Goal: Task Accomplishment & Management: Manage account settings

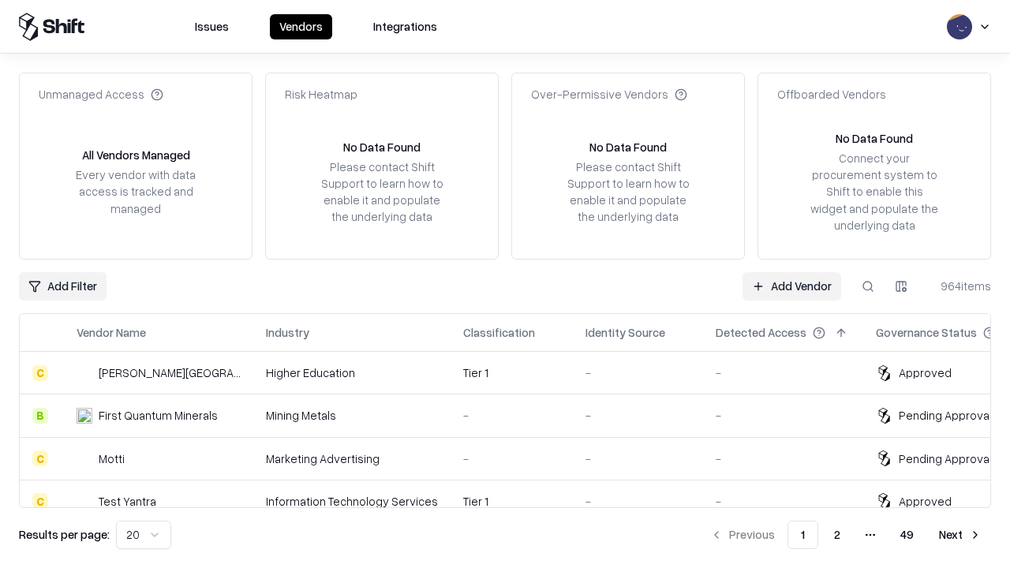
click at [792, 286] on link "Add Vendor" at bounding box center [792, 286] width 99 height 28
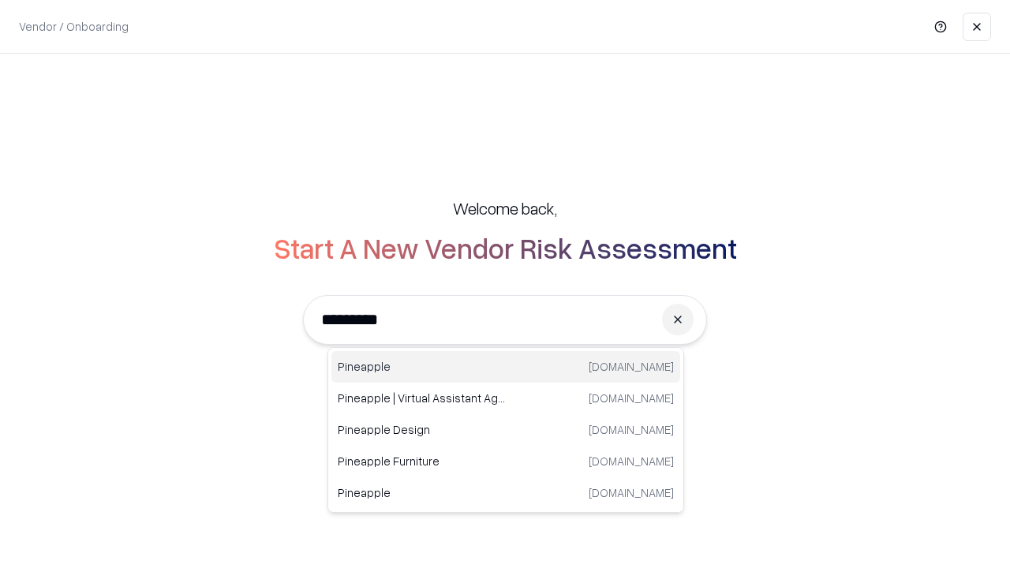
click at [506, 367] on div "Pineapple pineappleenergy.com" at bounding box center [505, 367] width 349 height 32
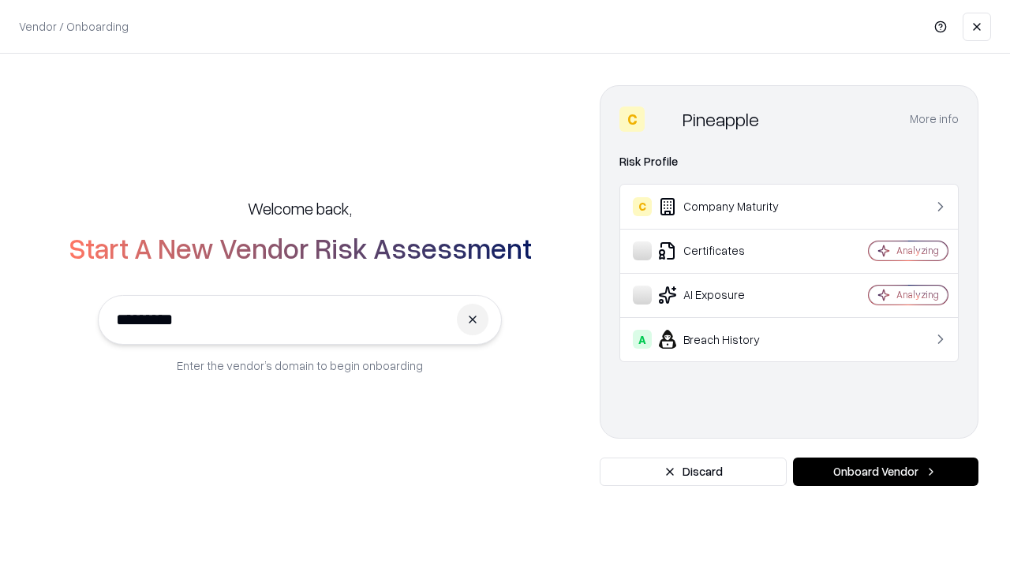
type input "*********"
click at [886, 472] on button "Onboard Vendor" at bounding box center [885, 472] width 185 height 28
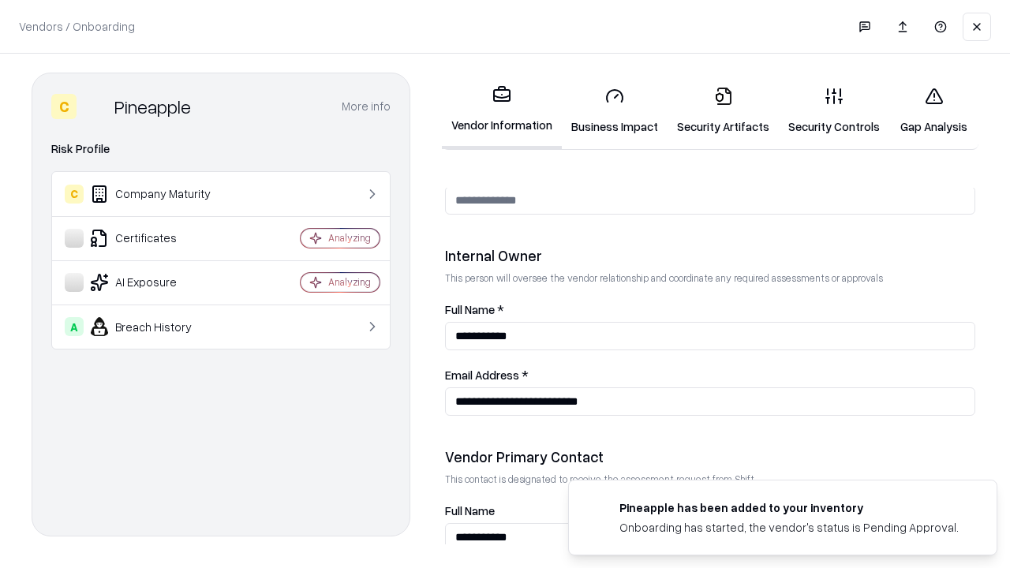
scroll to position [818, 0]
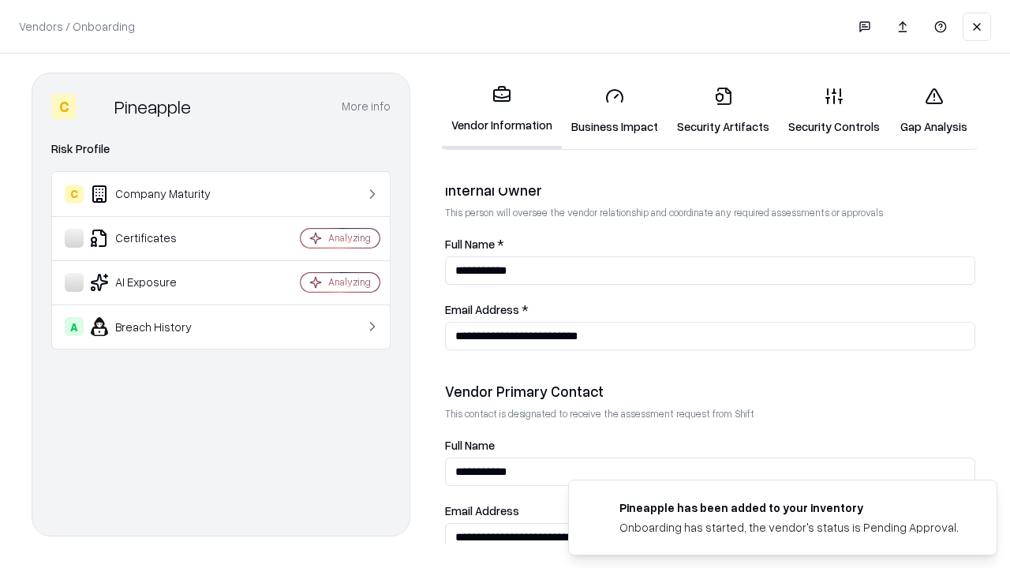
click at [615, 110] on link "Business Impact" at bounding box center [615, 110] width 106 height 73
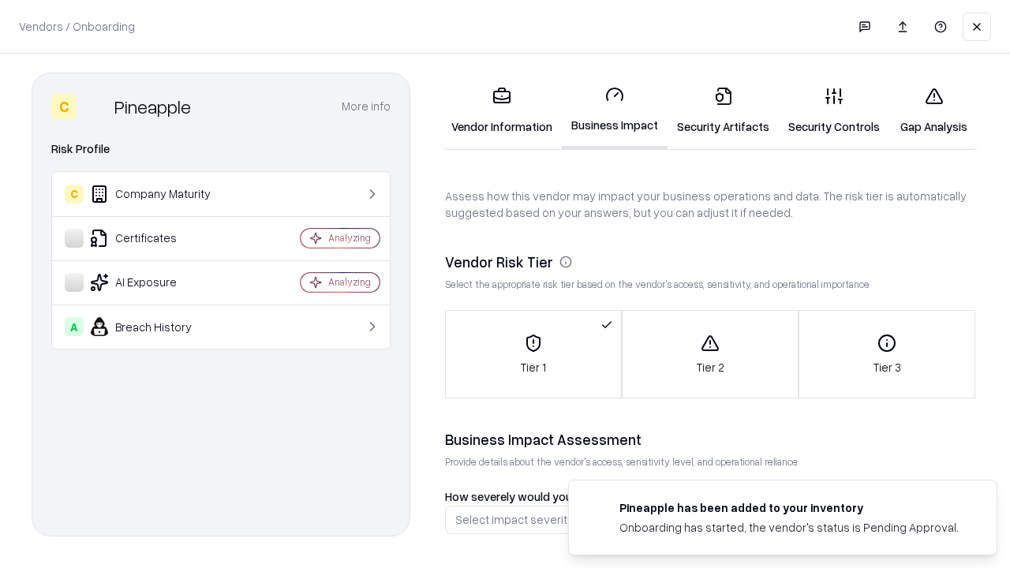
click at [723, 110] on link "Security Artifacts" at bounding box center [723, 110] width 111 height 73
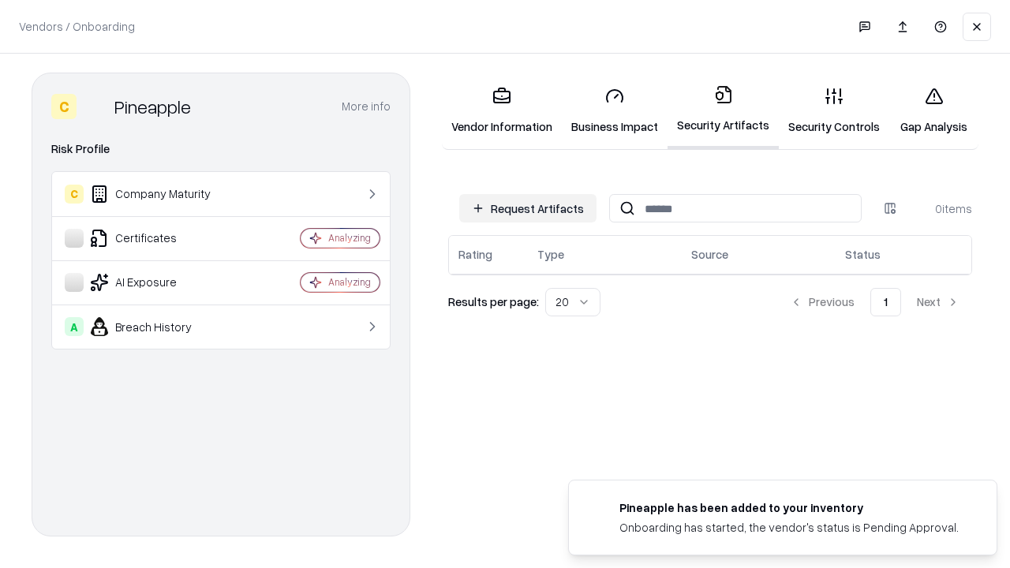
click at [528, 208] on button "Request Artifacts" at bounding box center [527, 208] width 137 height 28
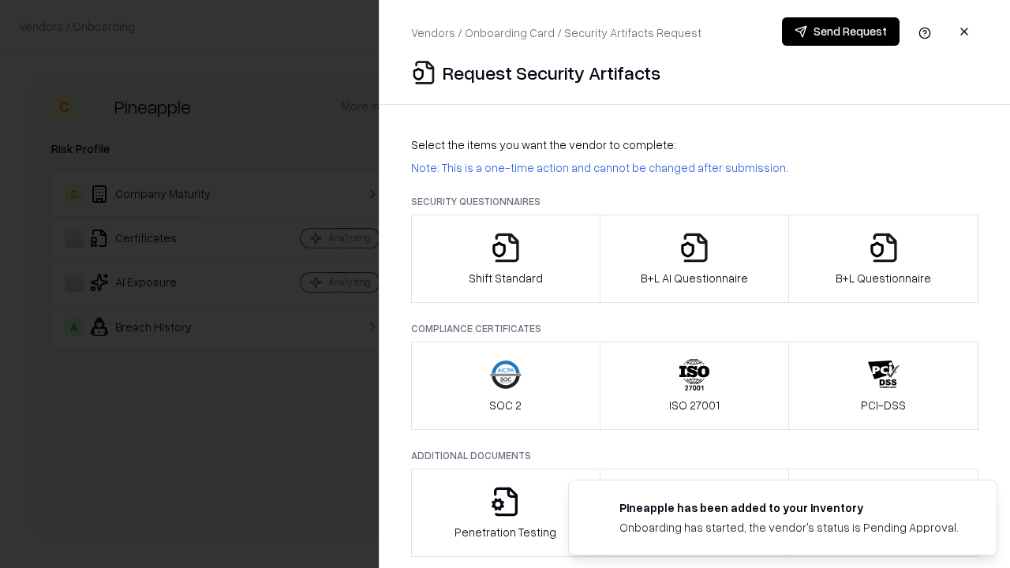
click at [505, 259] on icon "button" at bounding box center [506, 248] width 32 height 32
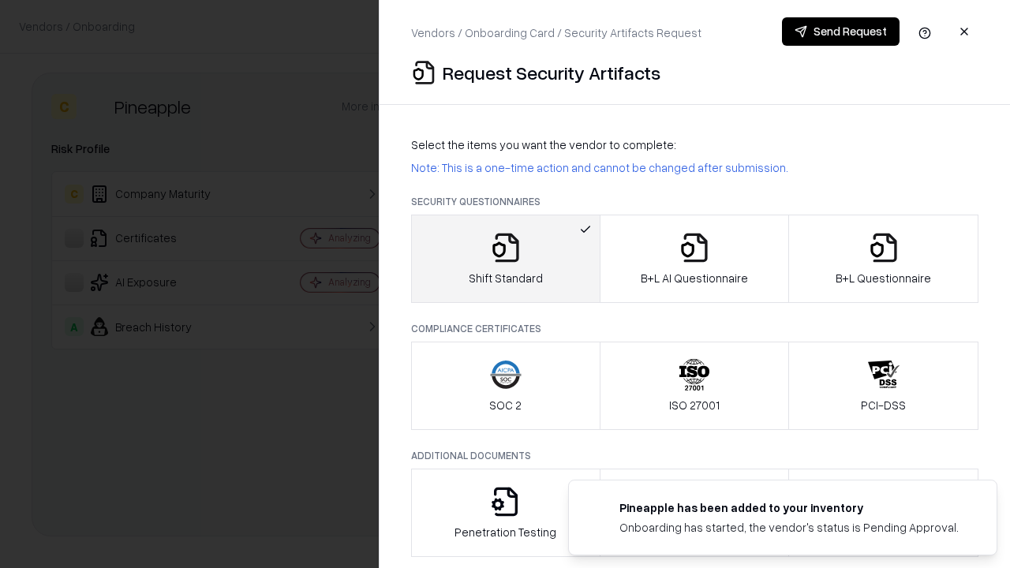
click at [841, 32] on button "Send Request" at bounding box center [841, 31] width 118 height 28
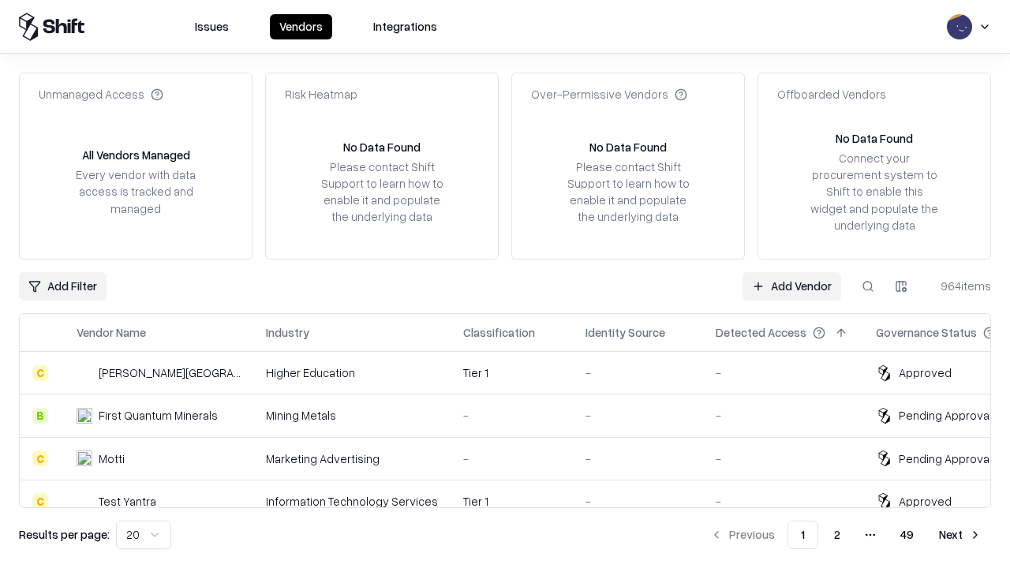
click at [868, 286] on button at bounding box center [868, 286] width 28 height 28
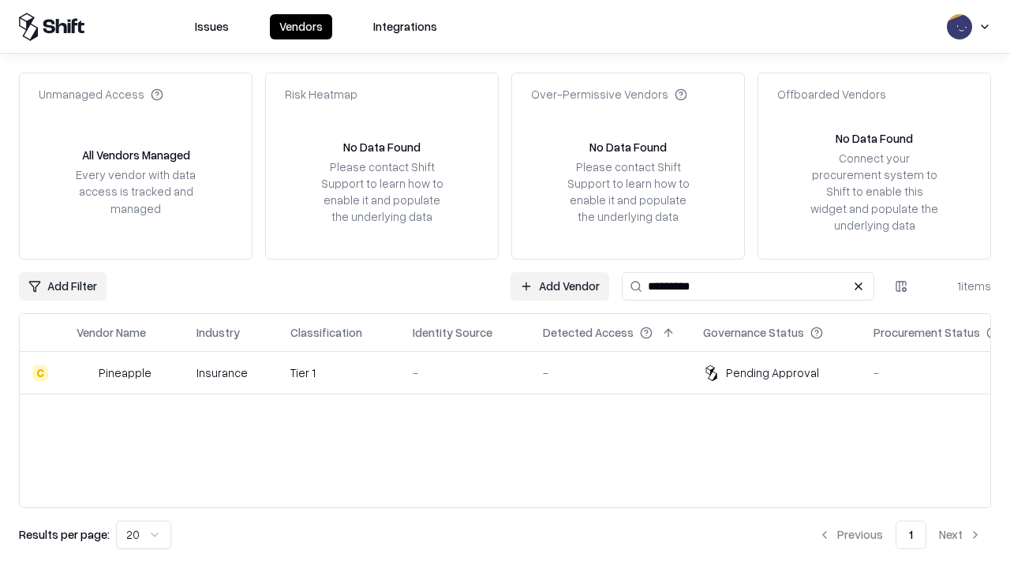
type input "*********"
click at [515, 373] on div "-" at bounding box center [465, 373] width 105 height 17
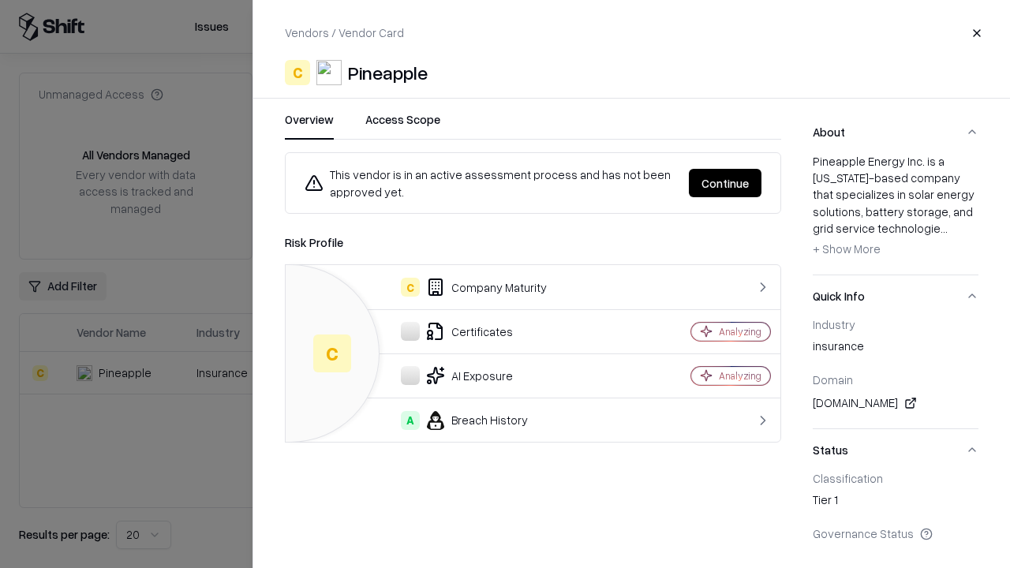
click at [725, 183] on button "Continue" at bounding box center [725, 183] width 73 height 28
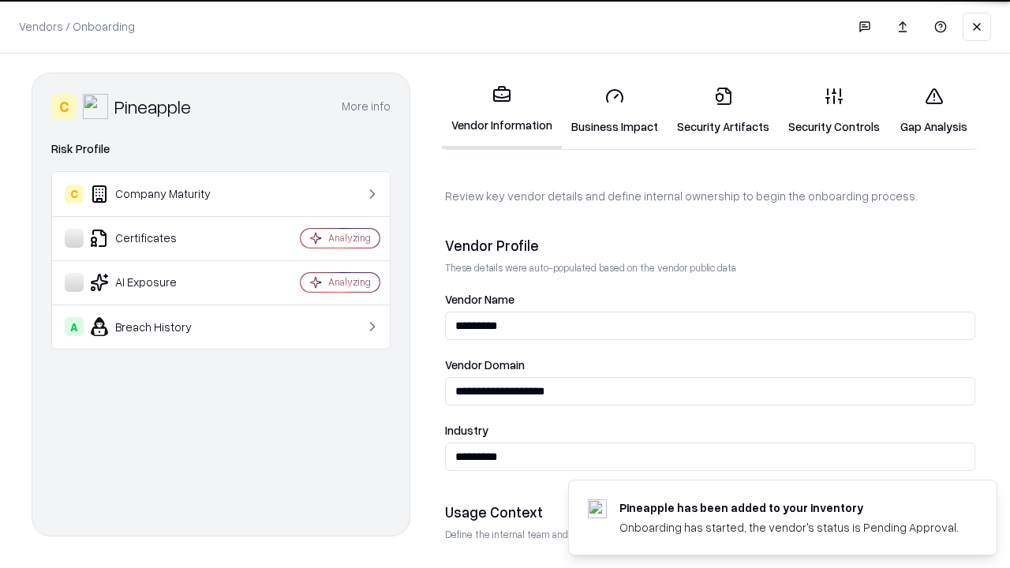
click at [723, 110] on link "Security Artifacts" at bounding box center [723, 110] width 111 height 73
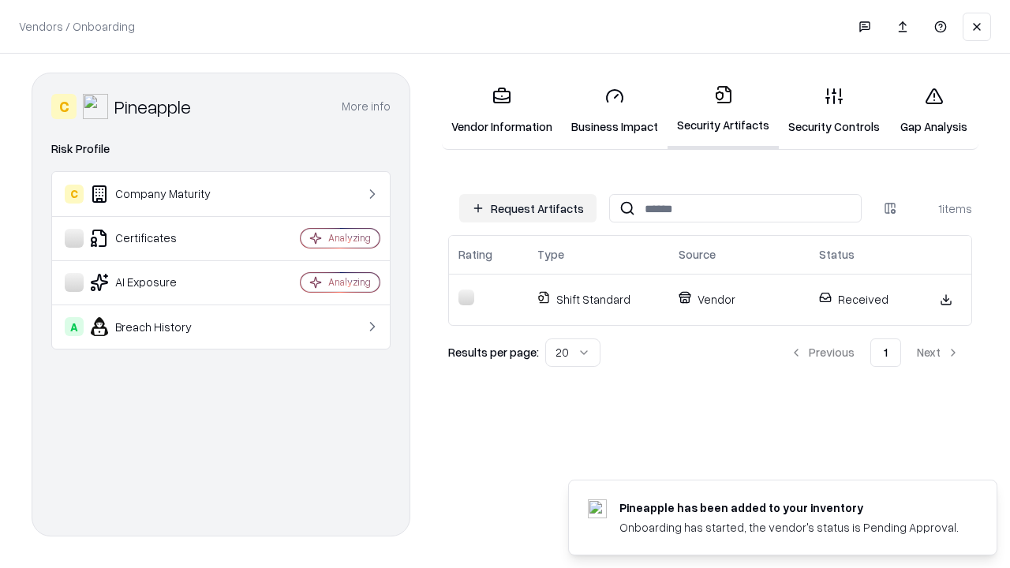
click at [834, 110] on link "Security Controls" at bounding box center [834, 110] width 110 height 73
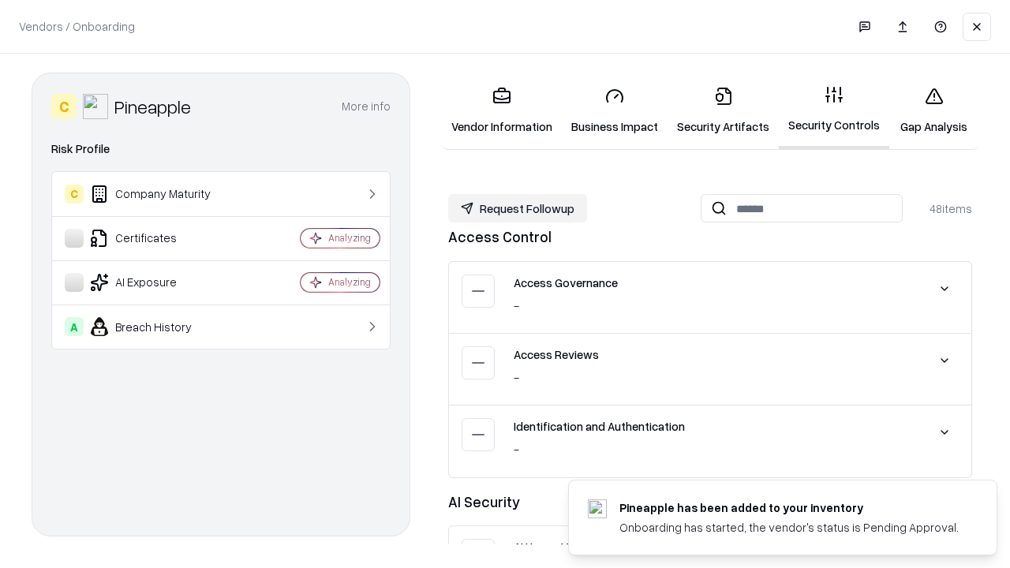
click at [518, 208] on button "Request Followup" at bounding box center [517, 208] width 139 height 28
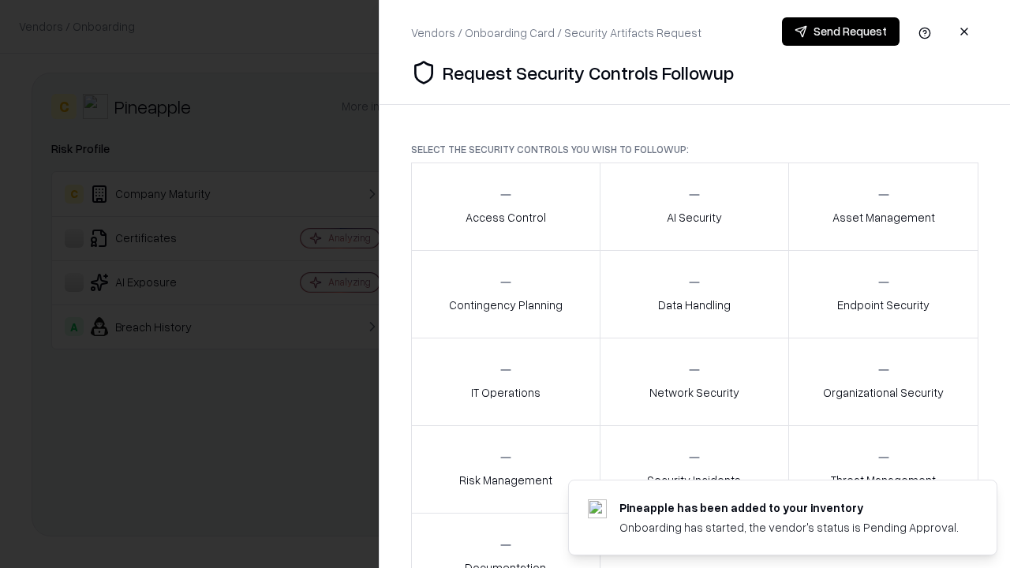
click at [505, 207] on div "Access Control" at bounding box center [506, 206] width 81 height 39
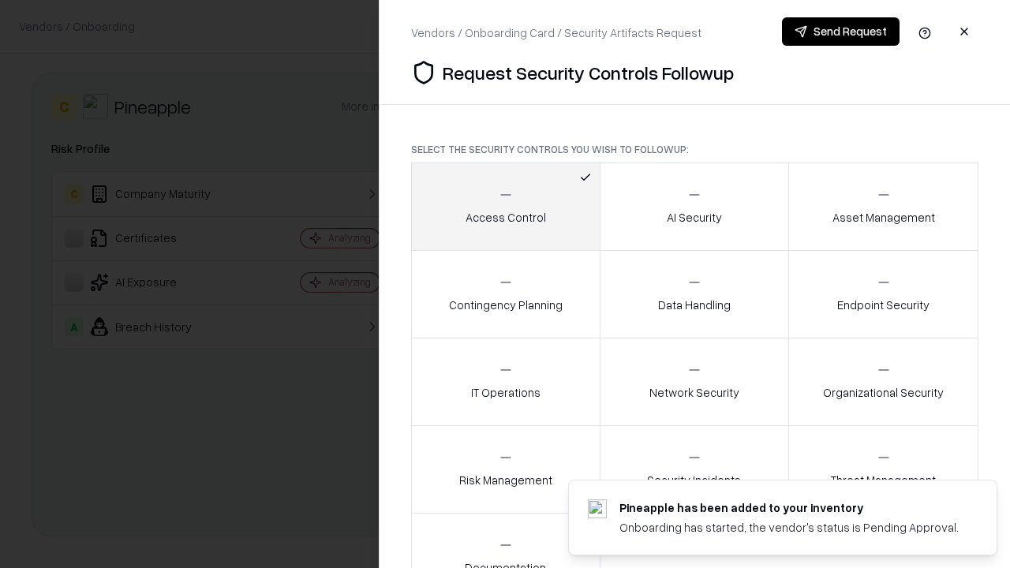
click at [841, 32] on button "Send Request" at bounding box center [841, 31] width 118 height 28
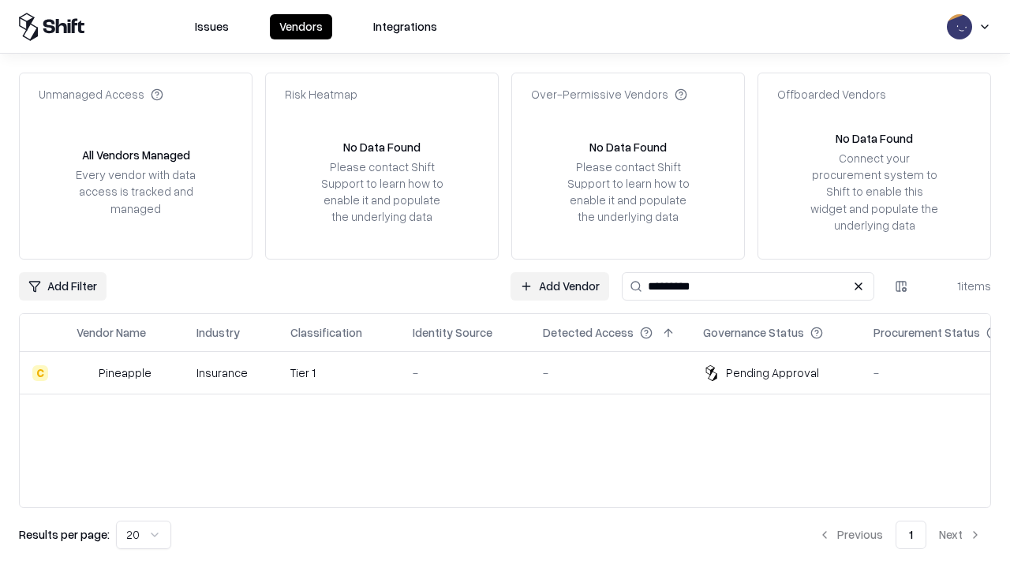
type input "*********"
click at [515, 373] on div "-" at bounding box center [465, 373] width 105 height 17
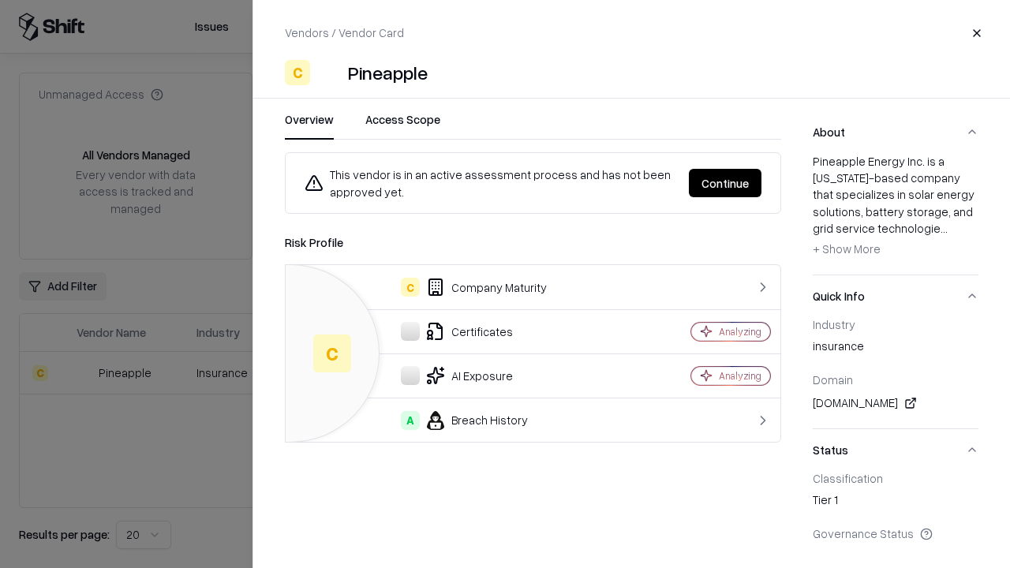
click at [725, 183] on button "Continue" at bounding box center [725, 183] width 73 height 28
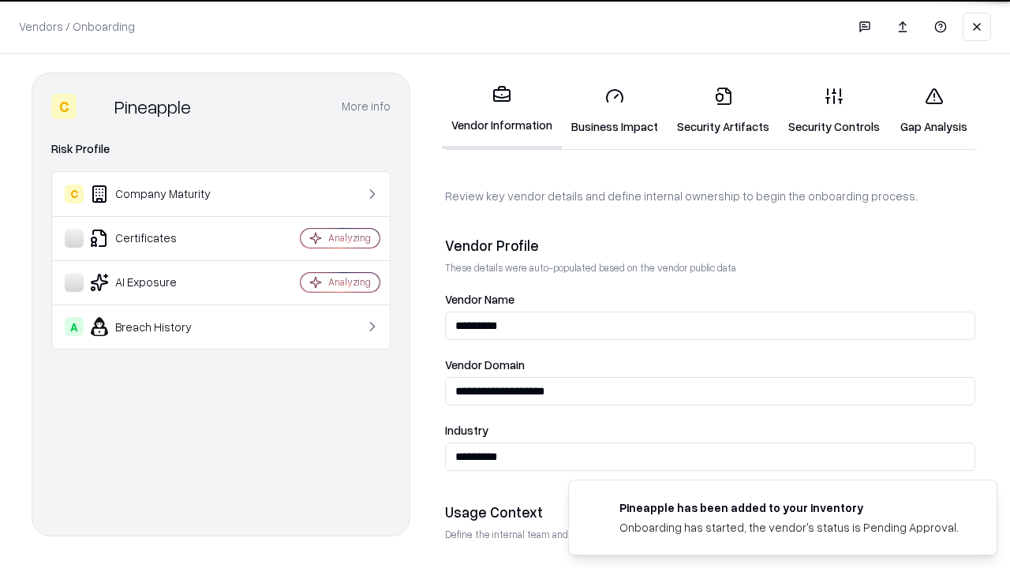
click at [934, 110] on link "Gap Analysis" at bounding box center [934, 110] width 89 height 73
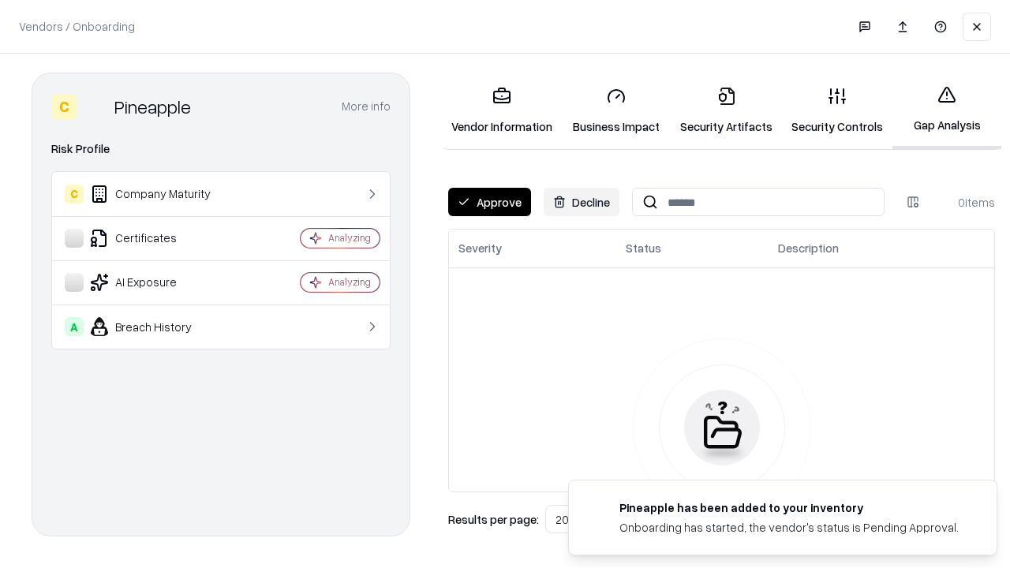
click at [489, 202] on button "Approve" at bounding box center [489, 202] width 83 height 28
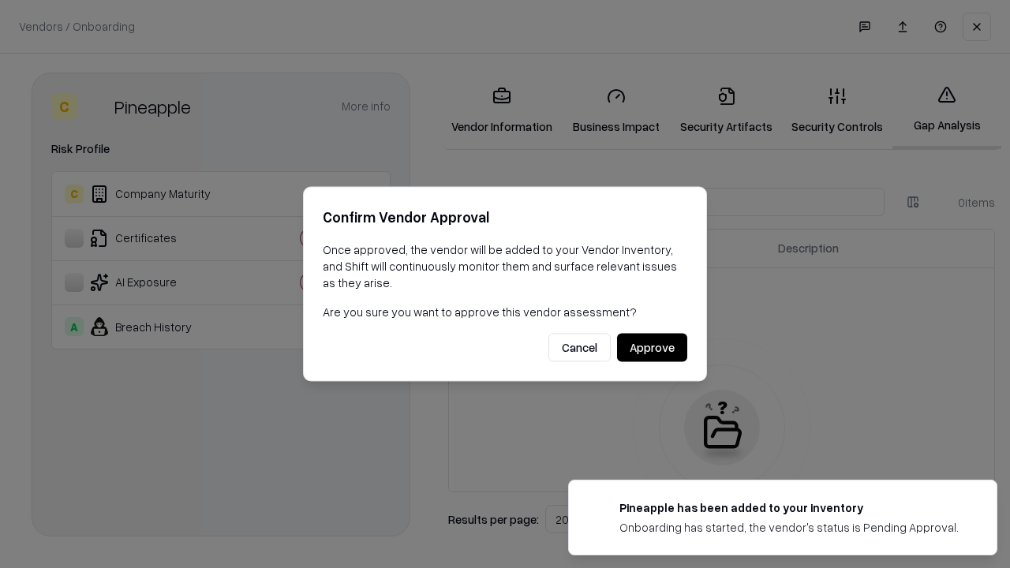
click at [652, 347] on button "Approve" at bounding box center [652, 348] width 70 height 28
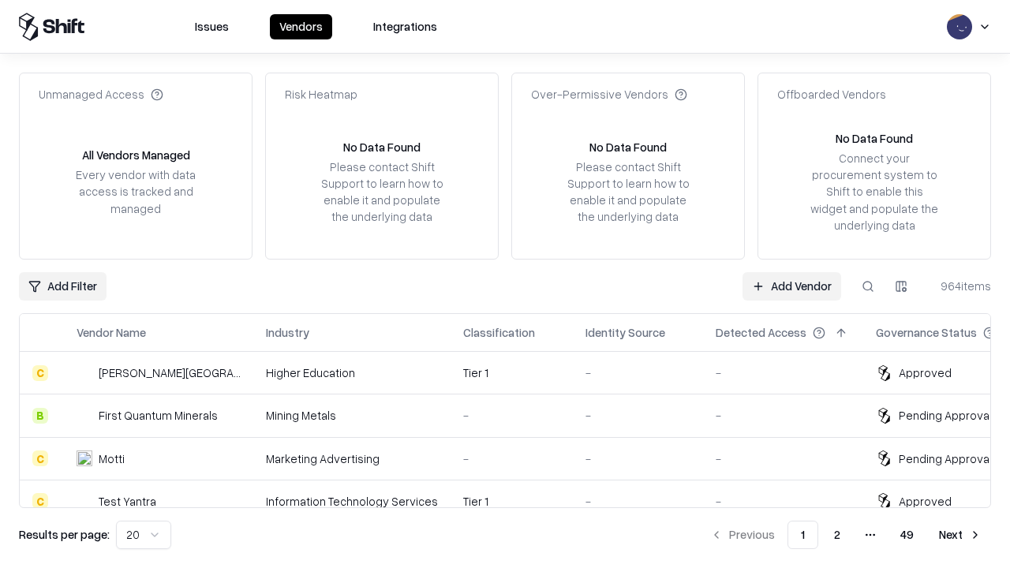
type input "*********"
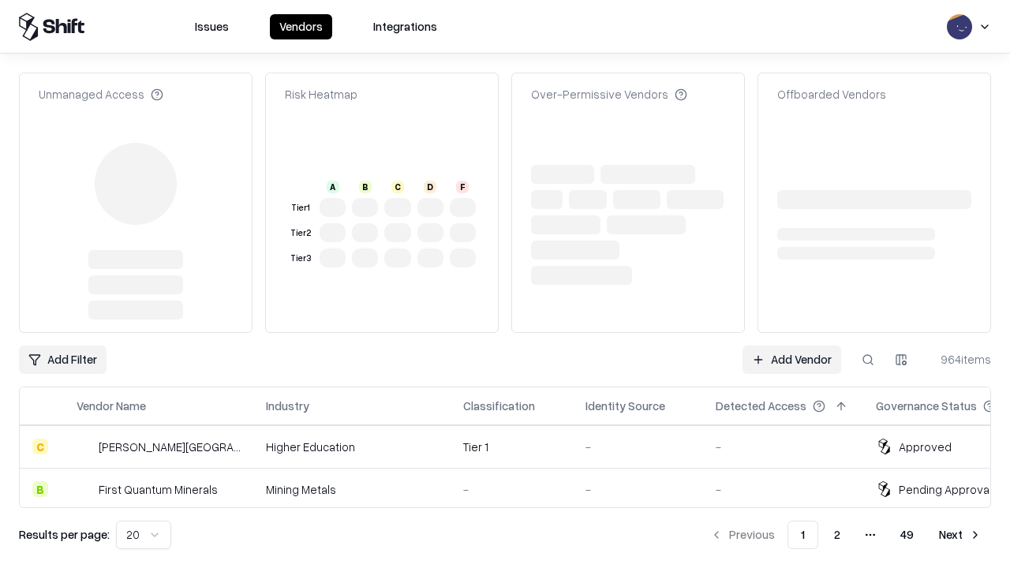
click at [792, 346] on link "Add Vendor" at bounding box center [792, 360] width 99 height 28
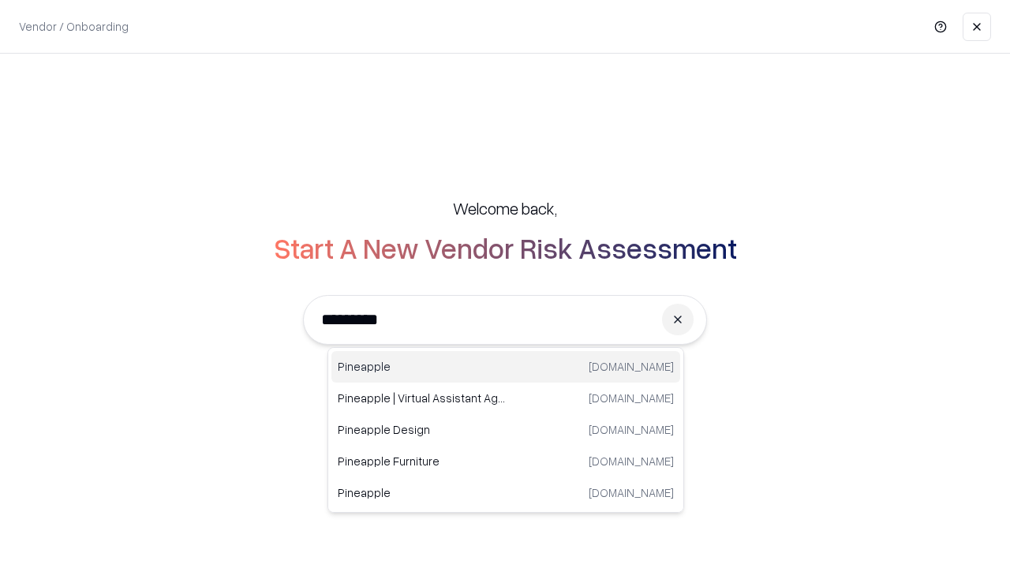
click at [506, 367] on div "Pineapple pineappleenergy.com" at bounding box center [505, 367] width 349 height 32
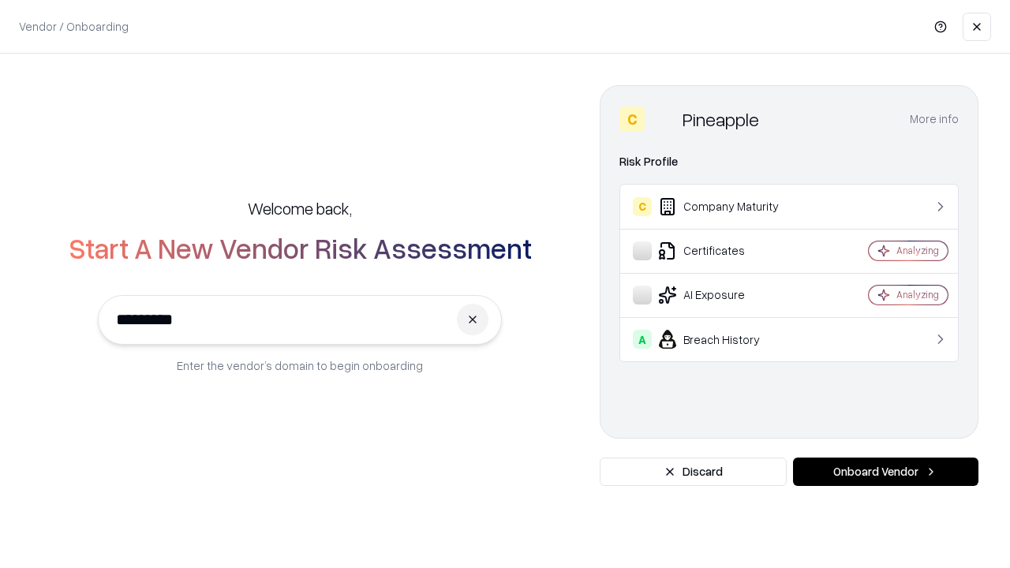
type input "*********"
click at [886, 472] on button "Onboard Vendor" at bounding box center [885, 472] width 185 height 28
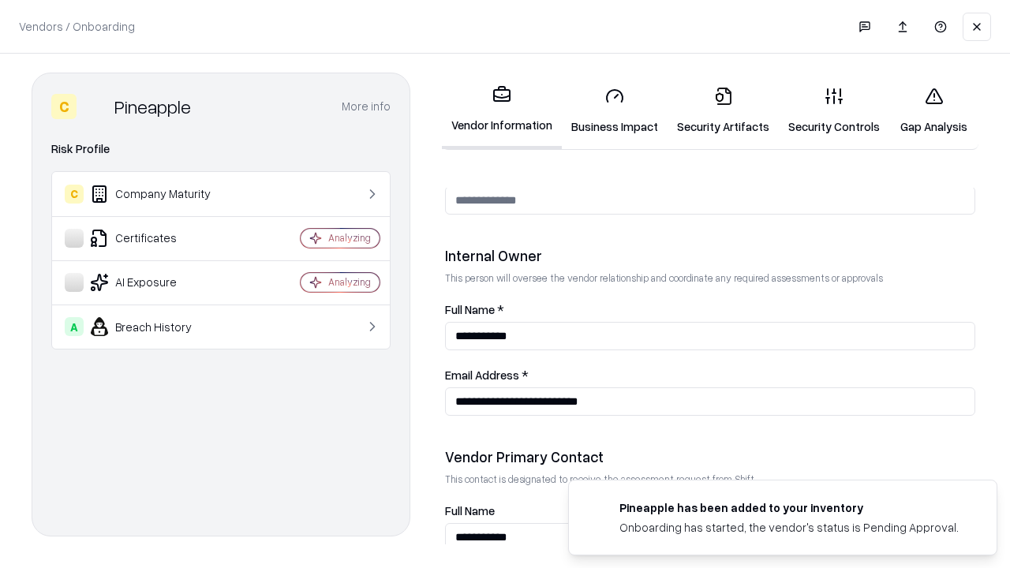
scroll to position [818, 0]
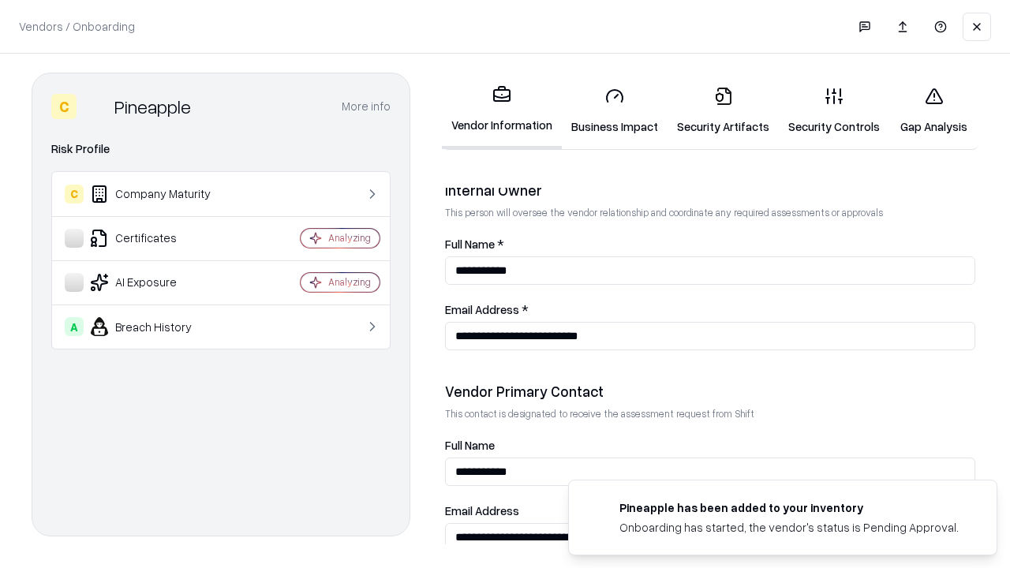
click at [934, 110] on link "Gap Analysis" at bounding box center [934, 110] width 89 height 73
